Goal: Navigation & Orientation: Find specific page/section

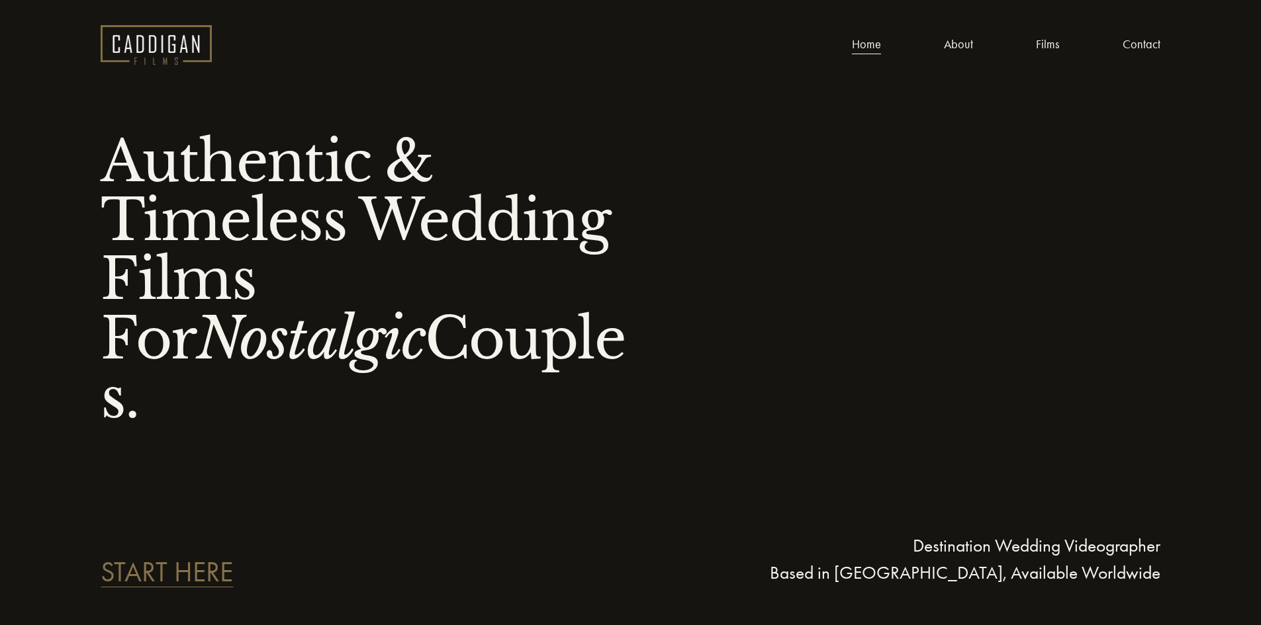
click at [970, 48] on link "About" at bounding box center [958, 45] width 29 height 21
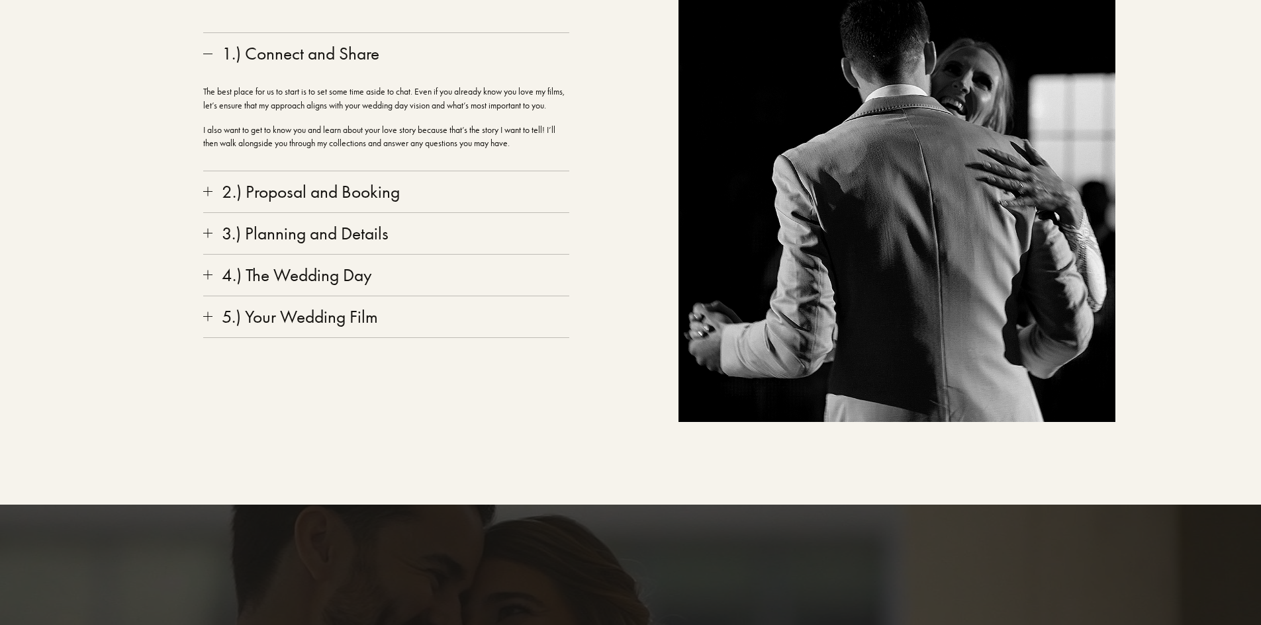
scroll to position [2581, 0]
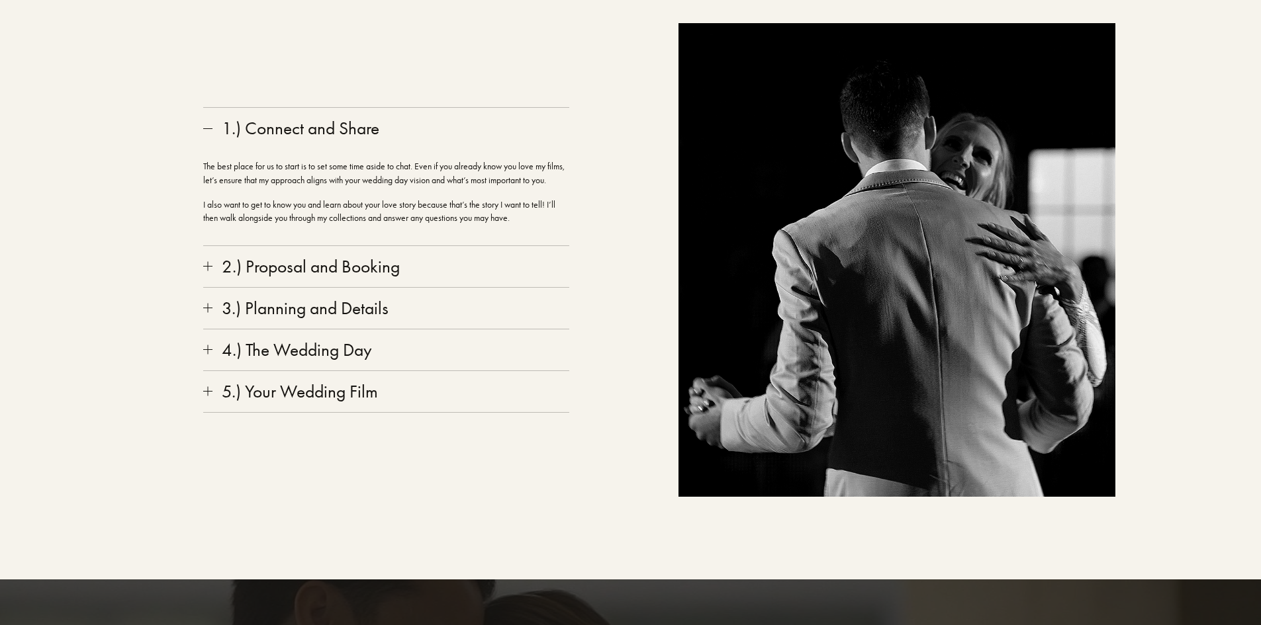
click at [208, 271] on div at bounding box center [207, 266] width 1 height 9
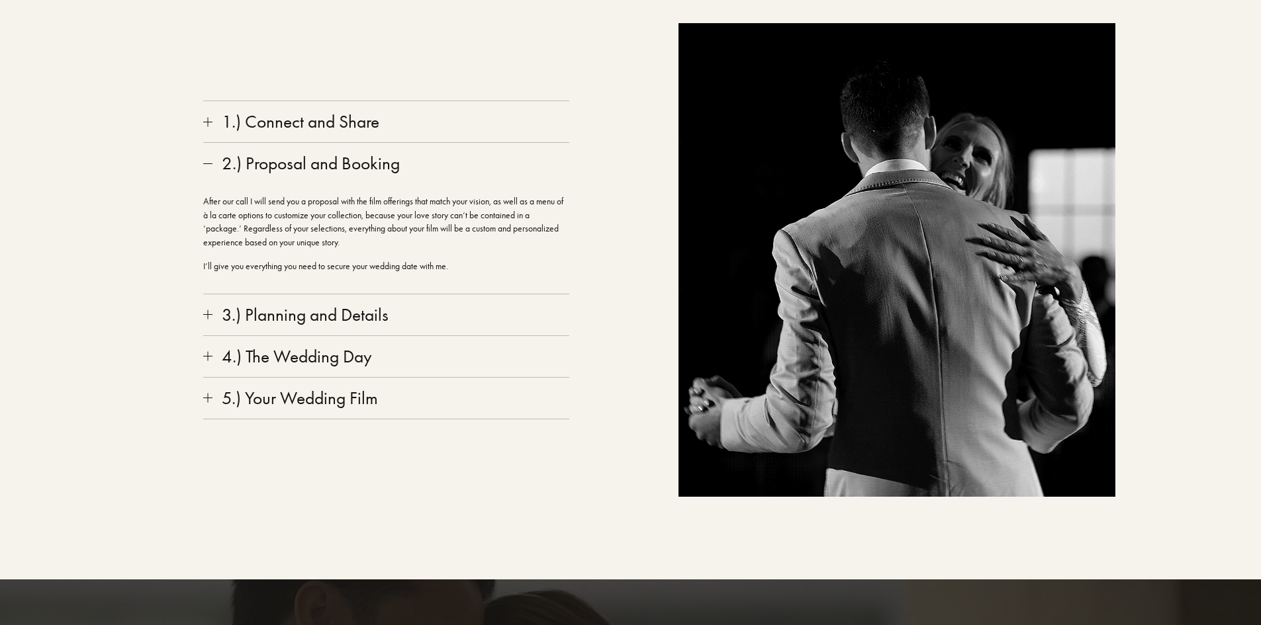
click at [210, 320] on div at bounding box center [207, 314] width 9 height 9
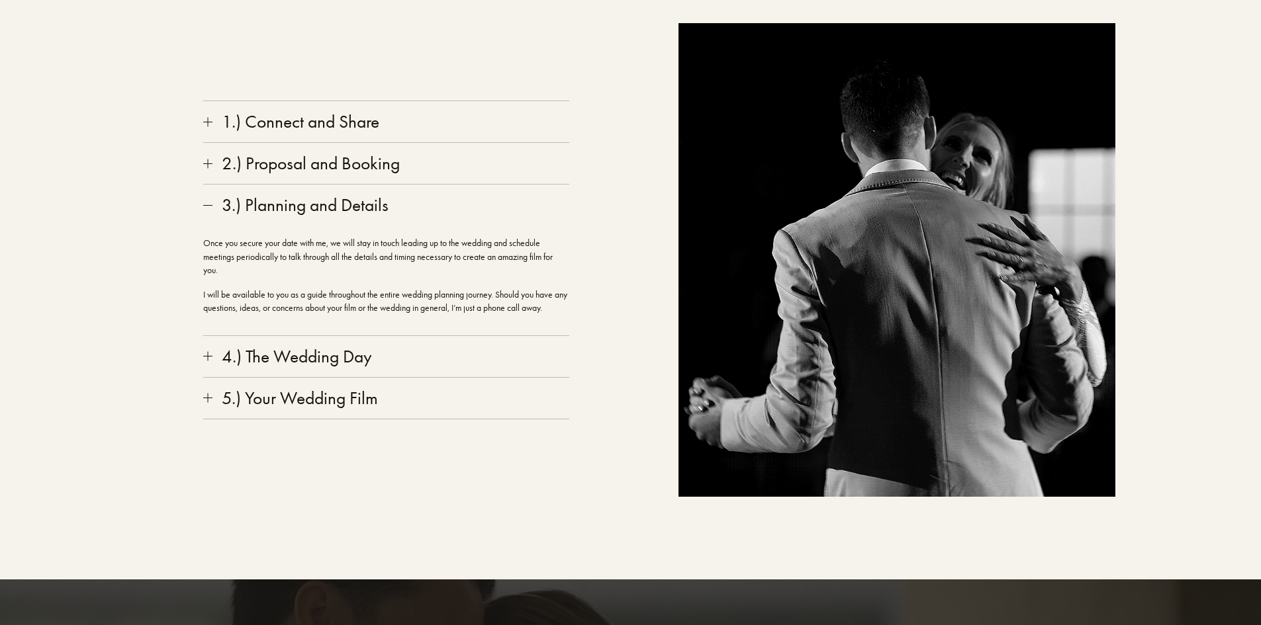
click at [206, 361] on div at bounding box center [207, 356] width 9 height 9
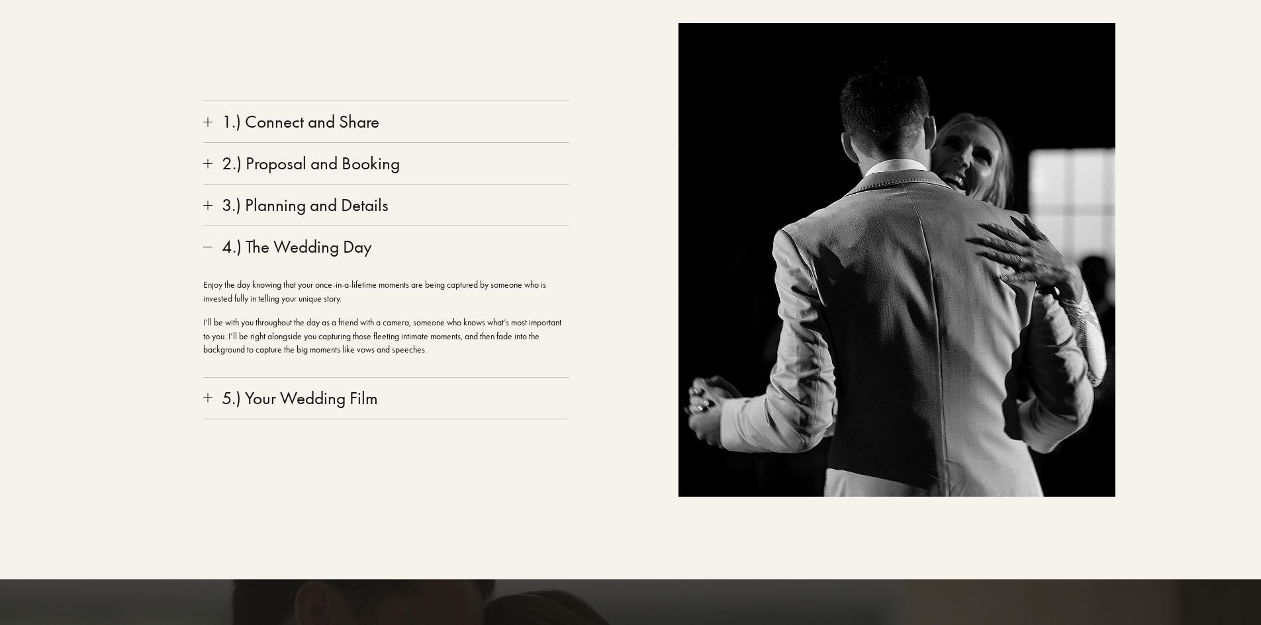
click at [204, 403] on div at bounding box center [207, 398] width 9 height 9
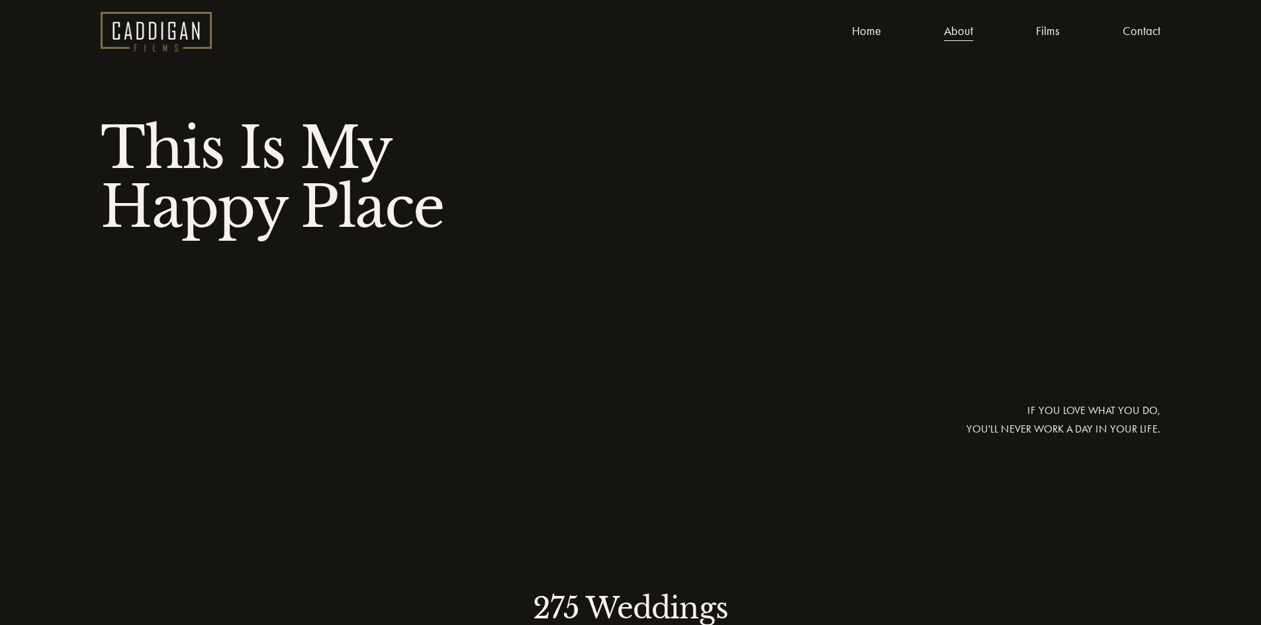
scroll to position [0, 0]
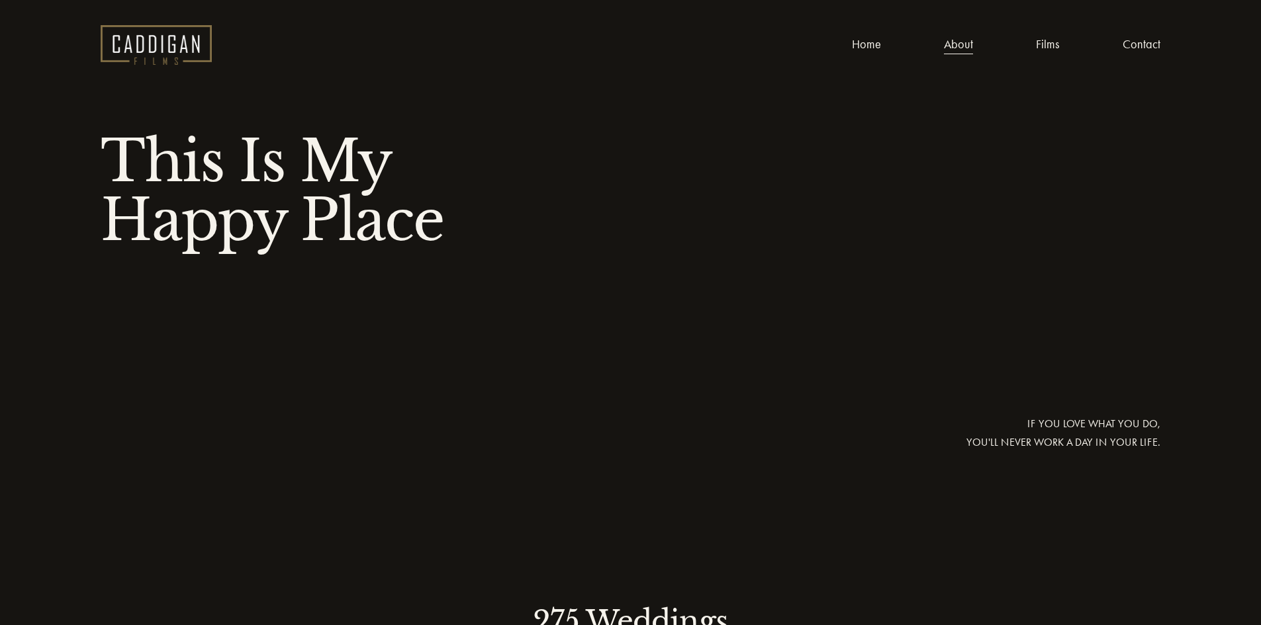
click at [1045, 44] on link "Films" at bounding box center [1047, 45] width 23 height 21
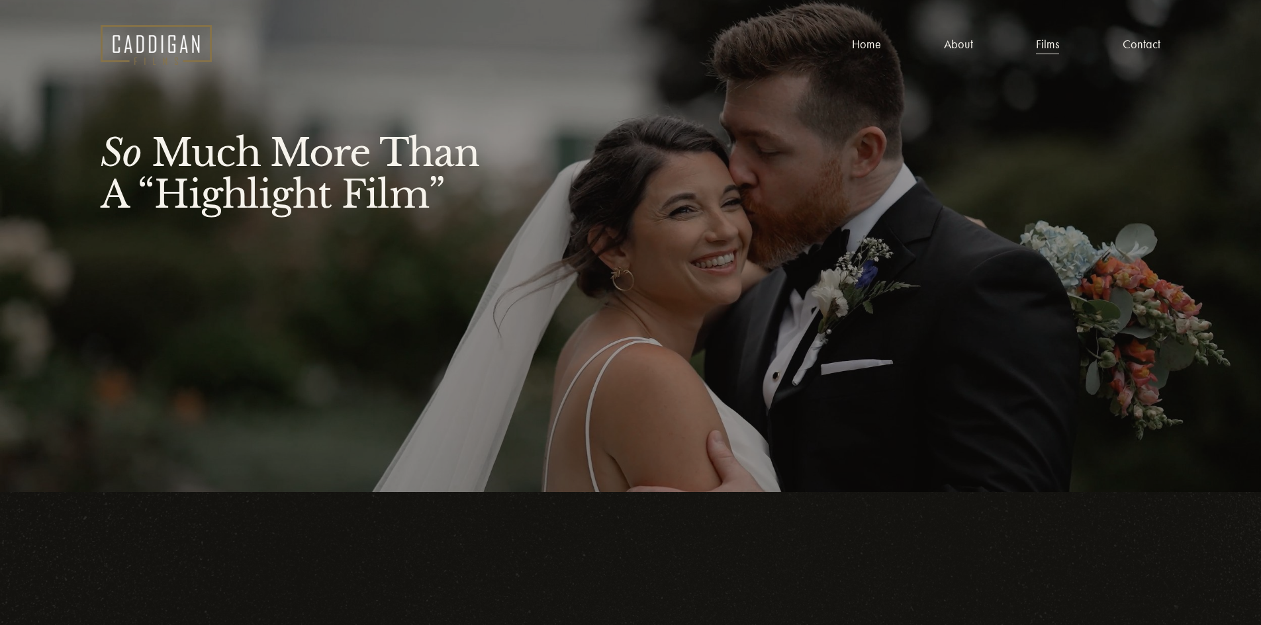
click at [1132, 46] on link "Contact" at bounding box center [1141, 45] width 38 height 21
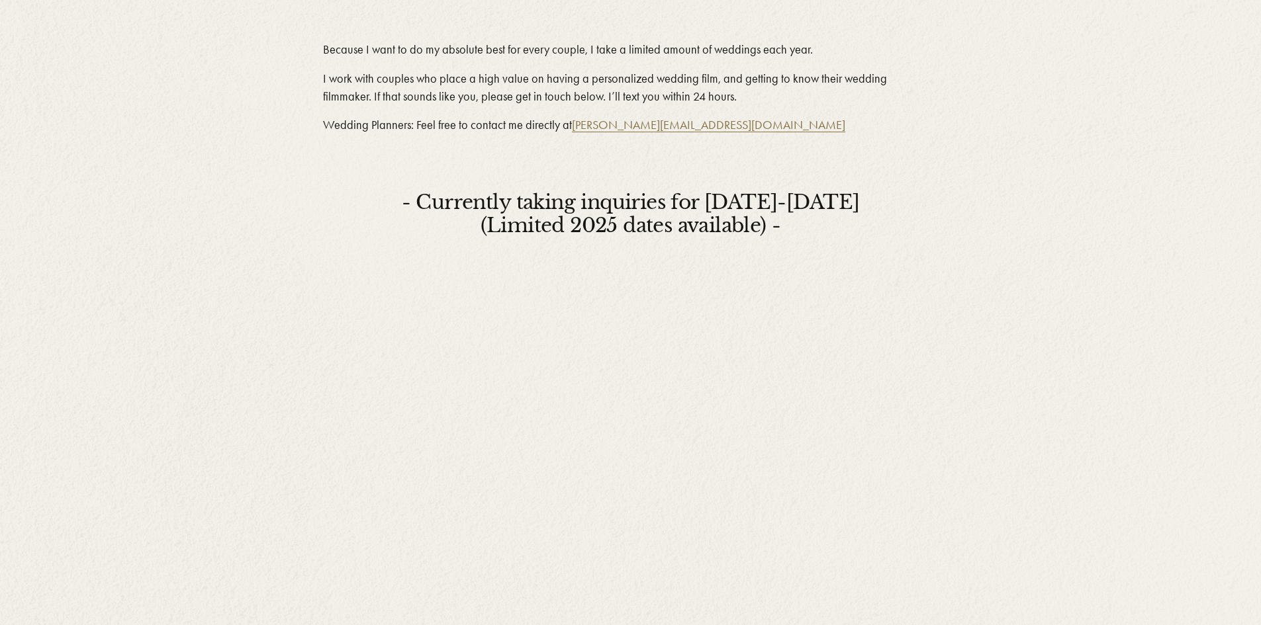
scroll to position [625, 0]
